Goal: Transaction & Acquisition: Download file/media

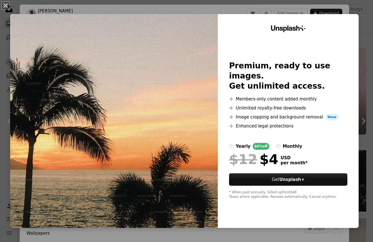
scroll to position [790, 0]
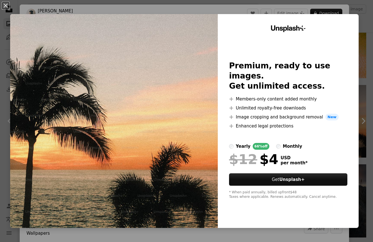
click at [246, 12] on div "An X shape Unsplash+ Premium, ready to use images. Get unlimited access. A plus…" at bounding box center [186, 121] width 373 height 242
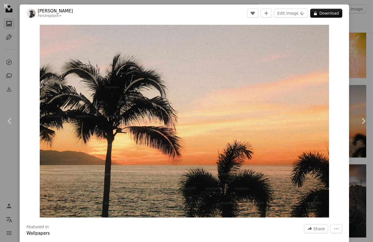
click at [7, 9] on button "An X shape" at bounding box center [5, 5] width 7 height 7
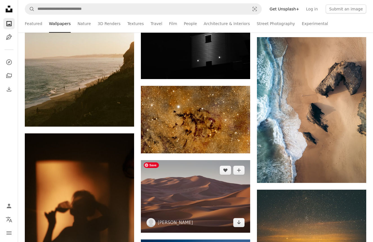
scroll to position [3147, 0]
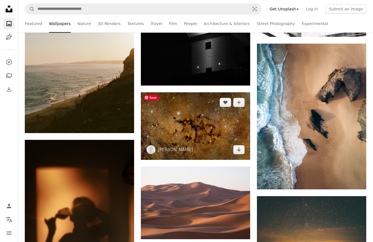
click at [205, 130] on img at bounding box center [195, 126] width 109 height 68
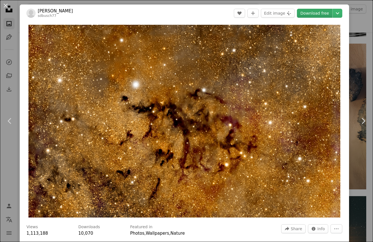
click at [328, 14] on link "Download free" at bounding box center [315, 13] width 36 height 9
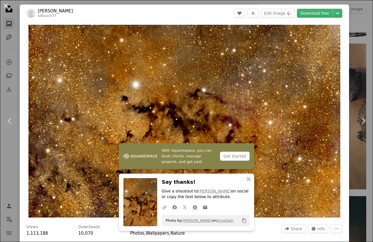
click at [6, 7] on button "An X shape" at bounding box center [5, 5] width 7 height 7
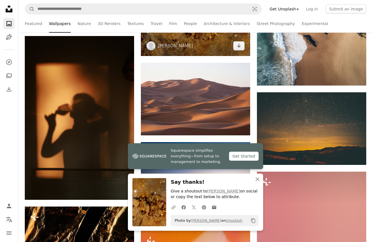
scroll to position [3269, 0]
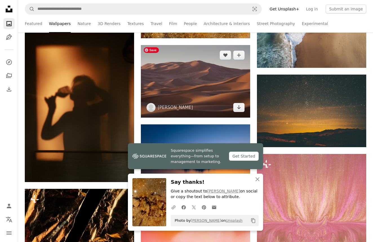
click at [215, 85] on img at bounding box center [195, 81] width 109 height 73
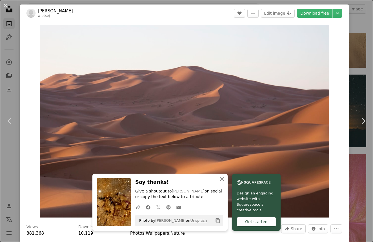
click at [223, 180] on icon "button" at bounding box center [222, 180] width 4 height 4
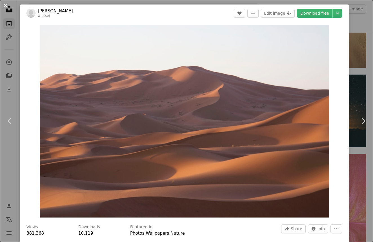
click at [7, 7] on button "An X shape" at bounding box center [5, 5] width 7 height 7
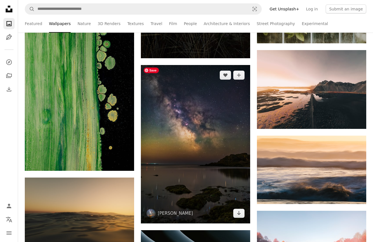
scroll to position [4284, 0]
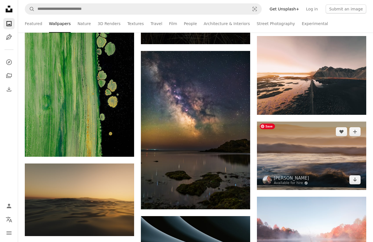
click at [316, 146] on img at bounding box center [311, 156] width 109 height 69
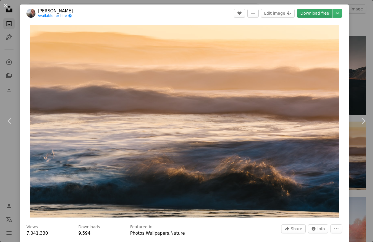
click at [323, 15] on link "Download free" at bounding box center [315, 13] width 36 height 9
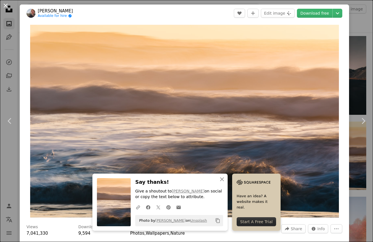
click at [6, 4] on button "An X shape" at bounding box center [5, 5] width 7 height 7
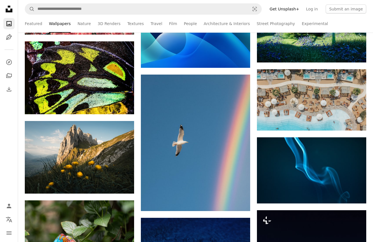
scroll to position [5264, 0]
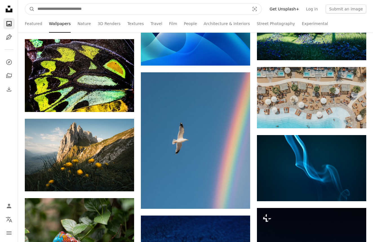
click at [234, 6] on input "Find visuals sitewide" at bounding box center [141, 9] width 213 height 11
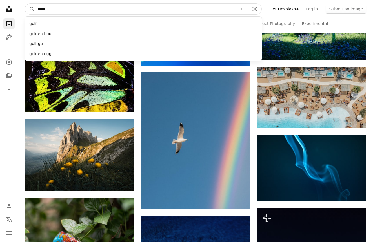
type input "******"
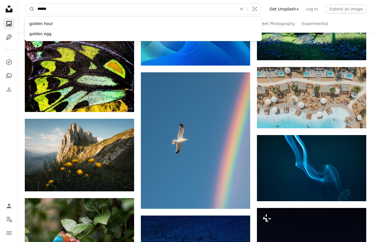
click at [30, 9] on button "A magnifying glass" at bounding box center [30, 9] width 10 height 11
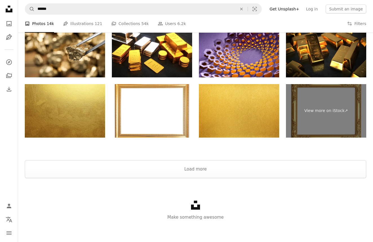
scroll to position [1085, 0]
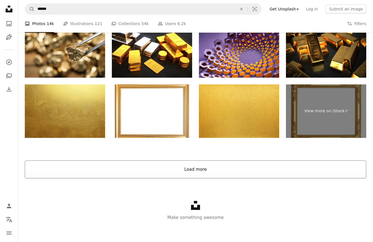
click at [194, 165] on button "Load more" at bounding box center [196, 170] width 342 height 18
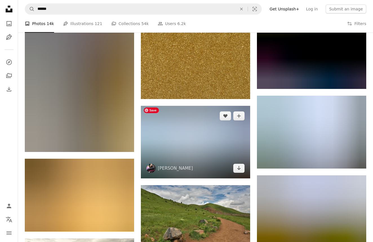
scroll to position [5150, 0]
